Goal: Browse casually

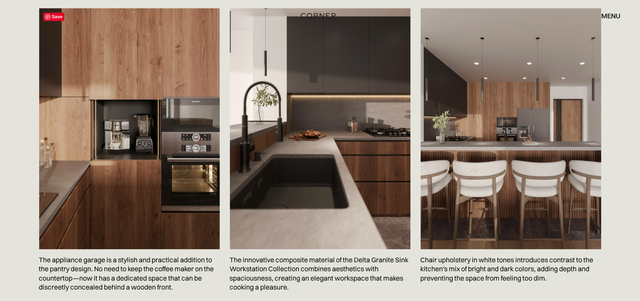
scroll to position [1662, 0]
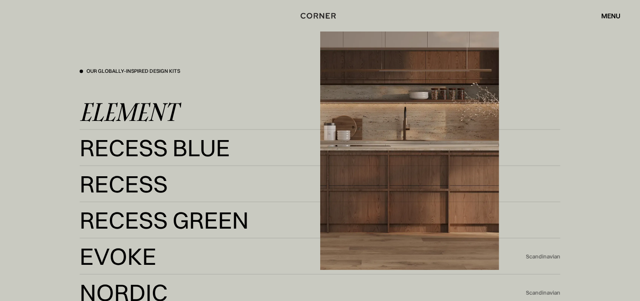
click at [154, 108] on div "Element" at bounding box center [129, 112] width 98 height 20
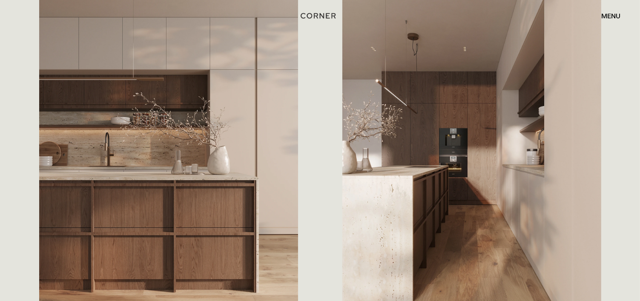
scroll to position [554, 0]
